Goal: Information Seeking & Learning: Learn about a topic

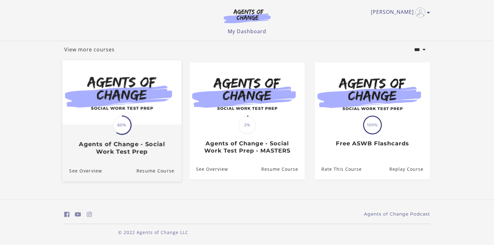
scroll to position [35, 0]
click at [122, 85] on img at bounding box center [121, 92] width 119 height 64
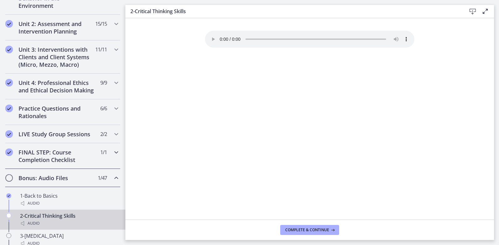
scroll to position [251, 0]
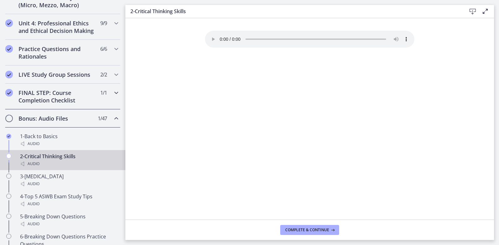
click at [83, 104] on h2 "FINAL STEP: Course Completion Checklist" at bounding box center [56, 96] width 76 height 15
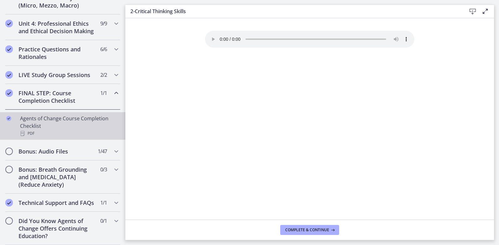
click at [61, 128] on div "Agents of Change Course Completion Checklist PDF" at bounding box center [69, 126] width 98 height 23
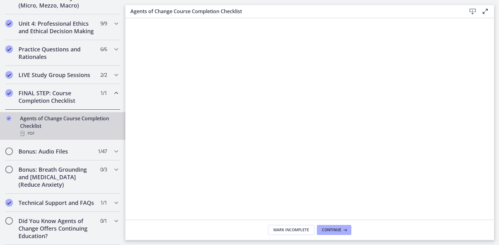
click at [472, 8] on icon at bounding box center [473, 12] width 8 height 8
click at [86, 91] on h2 "FINAL STEP: Course Completion Checklist" at bounding box center [56, 96] width 76 height 15
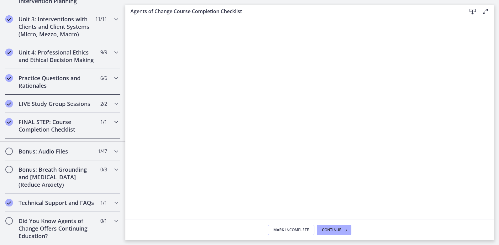
scroll to position [233, 0]
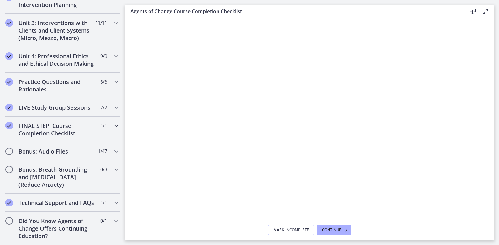
click at [87, 122] on h2 "FINAL STEP: Course Completion Checklist" at bounding box center [56, 129] width 76 height 15
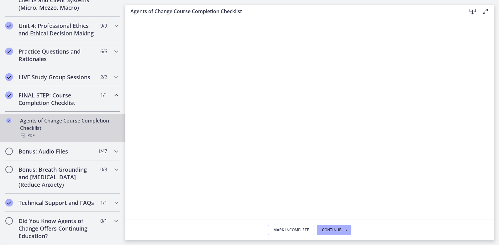
scroll to position [265, 0]
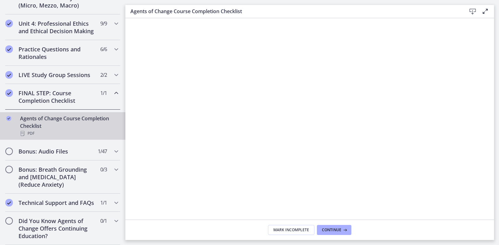
click at [89, 89] on h2 "FINAL STEP: Course Completion Checklist" at bounding box center [56, 96] width 76 height 15
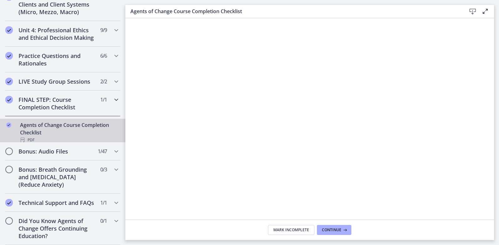
scroll to position [233, 0]
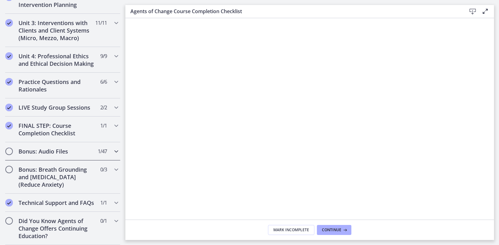
click at [76, 148] on h2 "Bonus: Audio Files" at bounding box center [56, 152] width 76 height 8
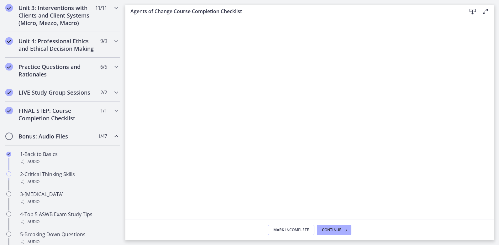
click at [76, 140] on h2 "Bonus: Audio Files" at bounding box center [56, 137] width 76 height 8
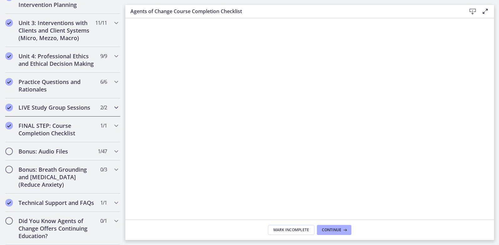
click at [74, 104] on h2 "LIVE Study Group Sessions" at bounding box center [56, 108] width 76 height 8
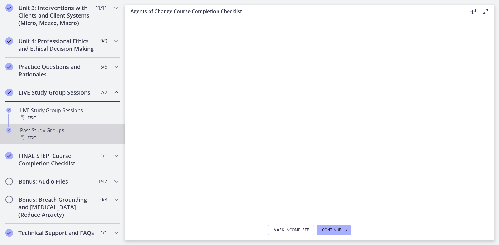
click at [66, 142] on div "Text" at bounding box center [69, 138] width 98 height 8
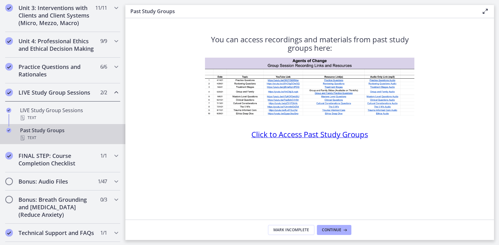
click at [274, 134] on span "Click to Access Past Study Groups" at bounding box center [309, 134] width 117 height 10
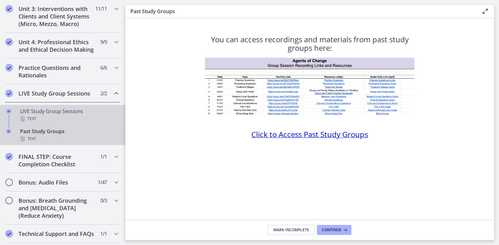
scroll to position [233, 0]
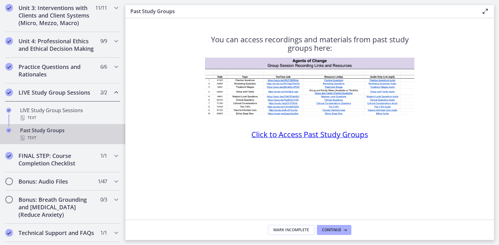
click at [79, 96] on h2 "LIVE Study Group Sessions" at bounding box center [56, 93] width 76 height 8
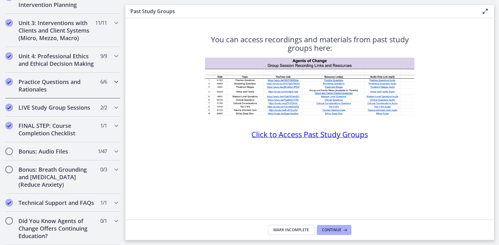
click at [69, 78] on h2 "Practice Questions and Rationales" at bounding box center [56, 85] width 76 height 15
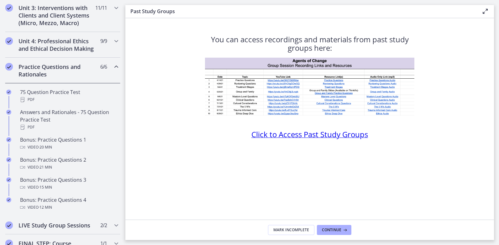
click at [77, 83] on div "Practice Questions and Rationales 6 / 6 Completed" at bounding box center [62, 71] width 115 height 26
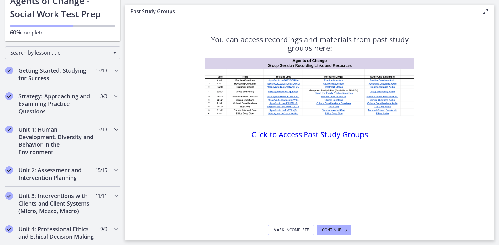
scroll to position [0, 0]
